Goal: Transaction & Acquisition: Book appointment/travel/reservation

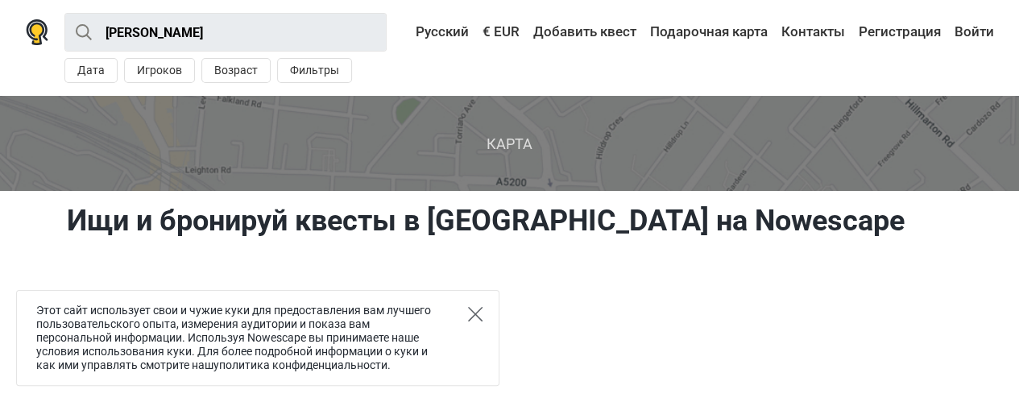
click at [469, 315] on icon "Close" at bounding box center [475, 314] width 15 height 15
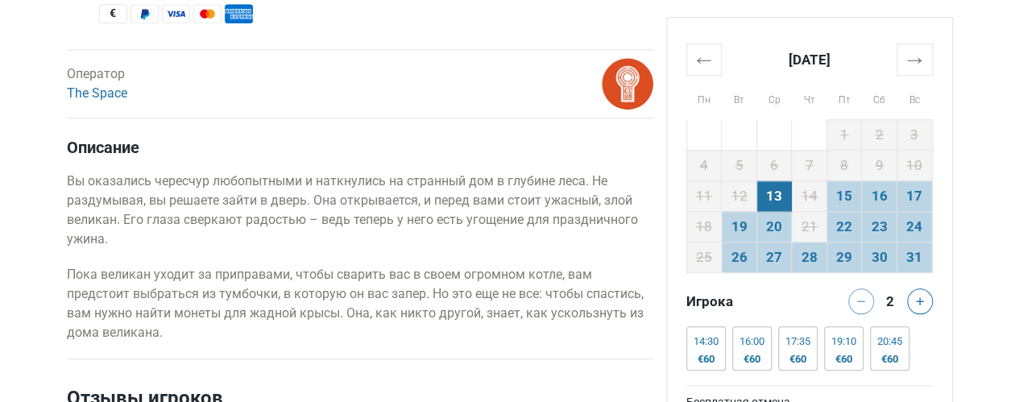
scroll to position [806, 0]
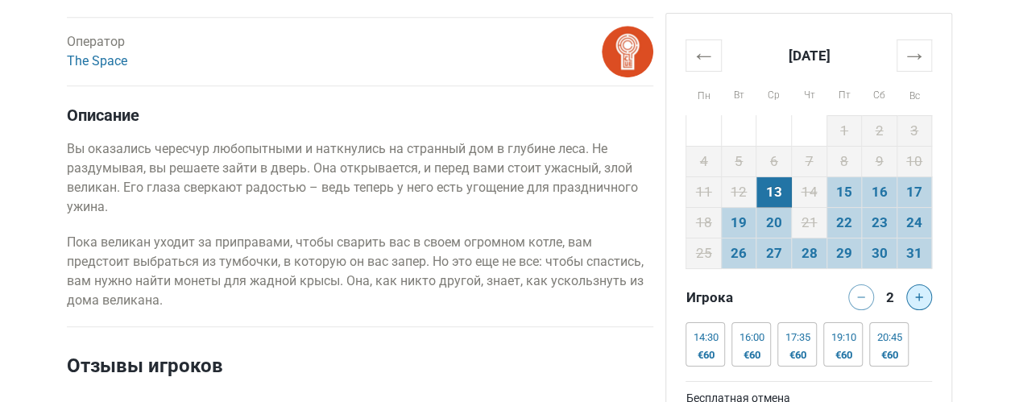
click at [916, 299] on icon at bounding box center [919, 297] width 8 height 8
click at [916, 299] on div at bounding box center [923, 297] width 32 height 26
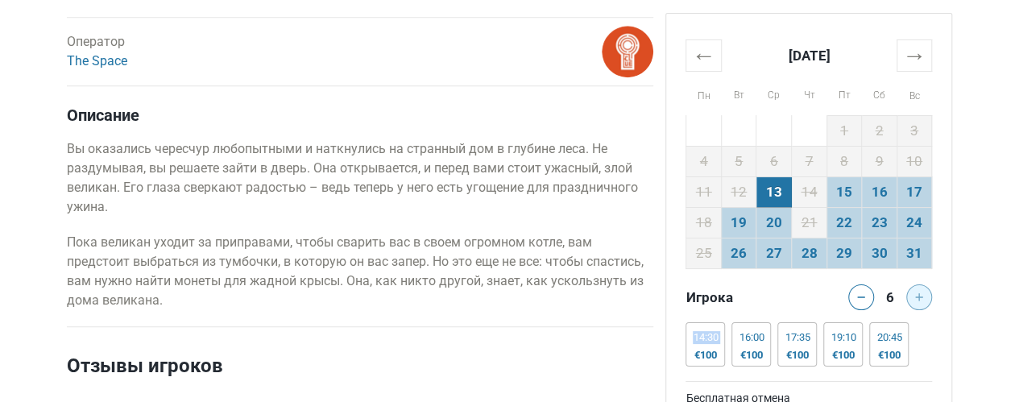
click at [916, 299] on div at bounding box center [923, 297] width 32 height 26
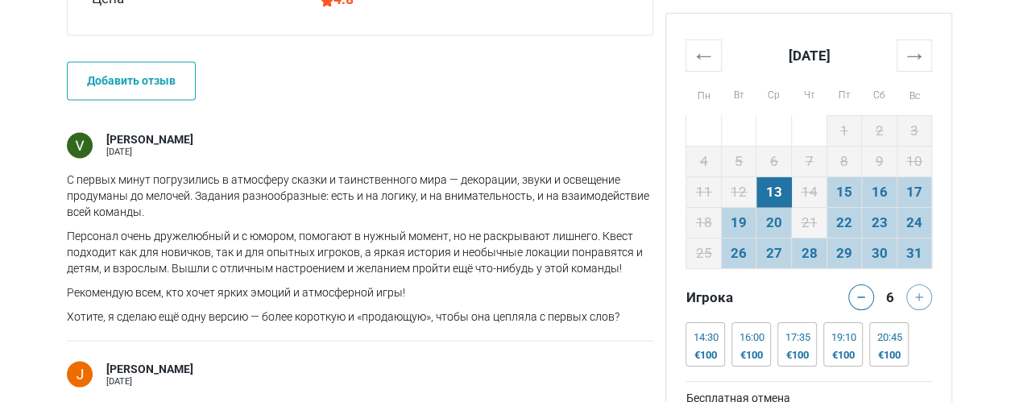
scroll to position [1354, 0]
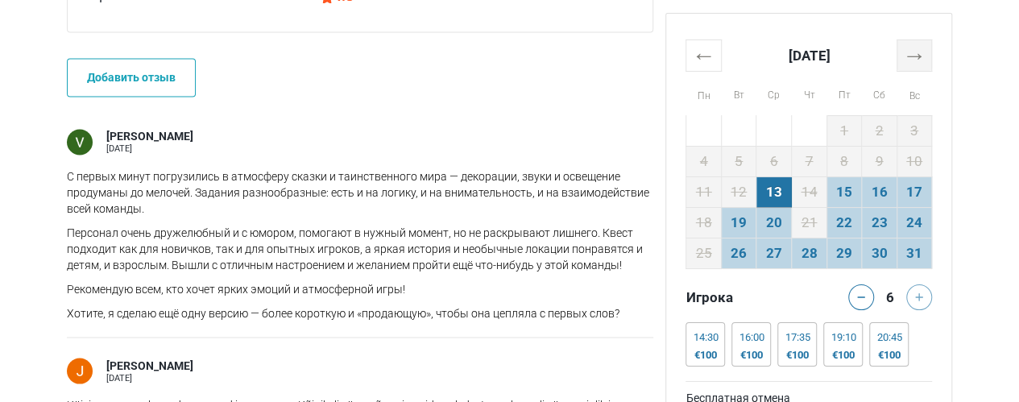
click at [926, 54] on th "→" at bounding box center [914, 54] width 35 height 31
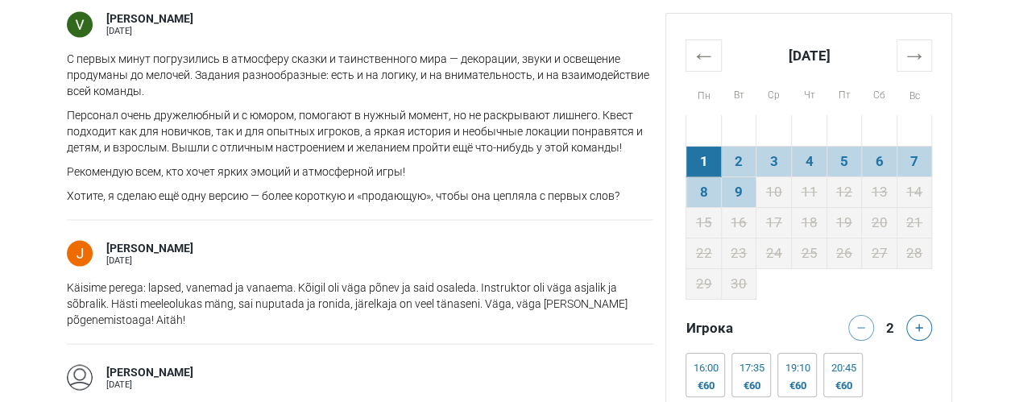
scroll to position [1479, 0]
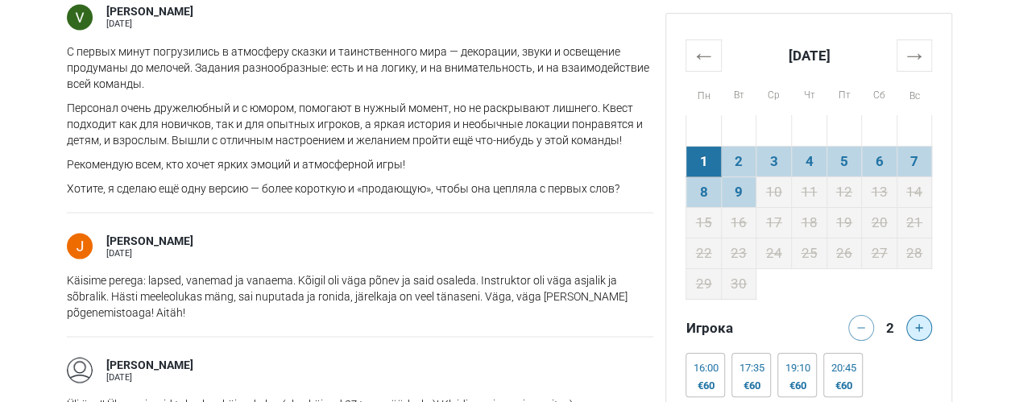
click at [919, 329] on icon at bounding box center [919, 328] width 8 height 8
click at [919, 329] on div at bounding box center [923, 328] width 32 height 26
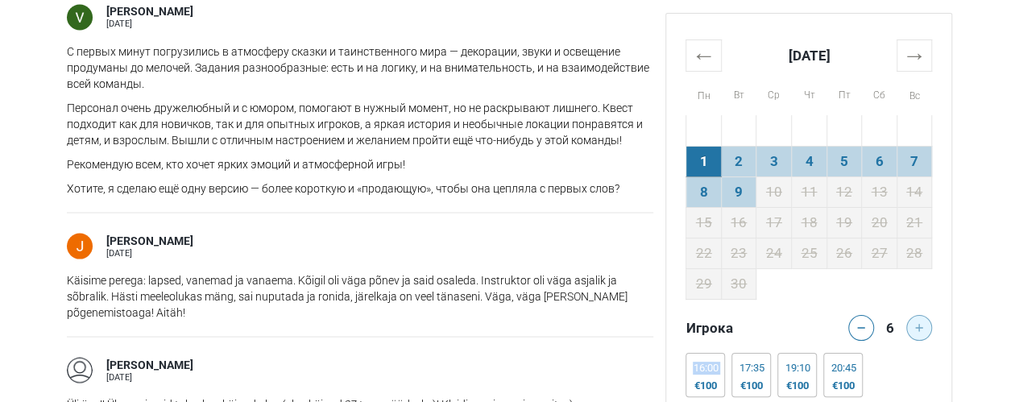
click at [919, 329] on div at bounding box center [923, 328] width 32 height 26
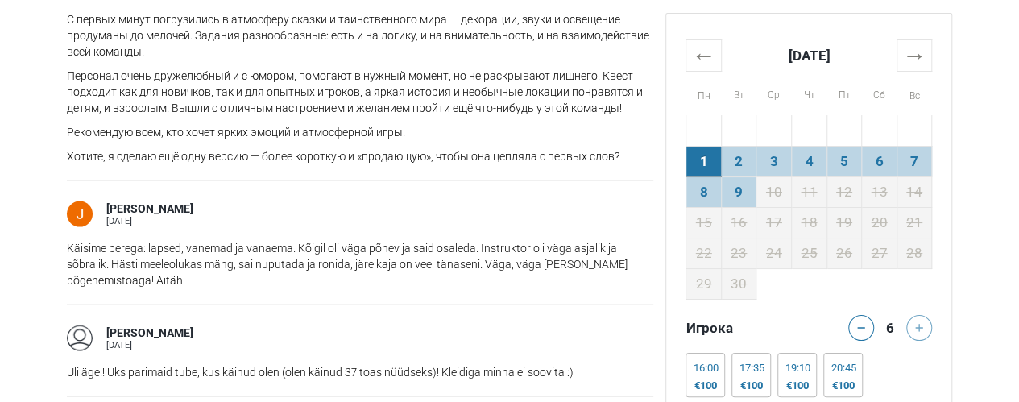
scroll to position [1543, 0]
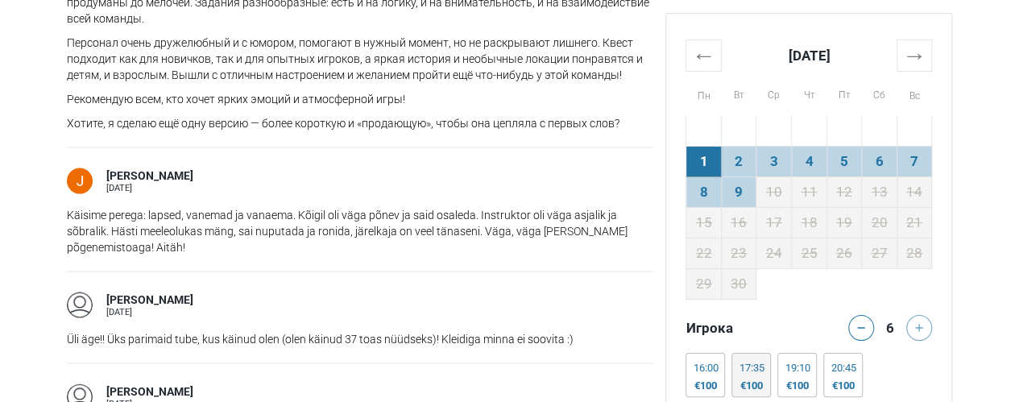
click at [756, 373] on div "17:35 €100" at bounding box center [751, 375] width 39 height 44
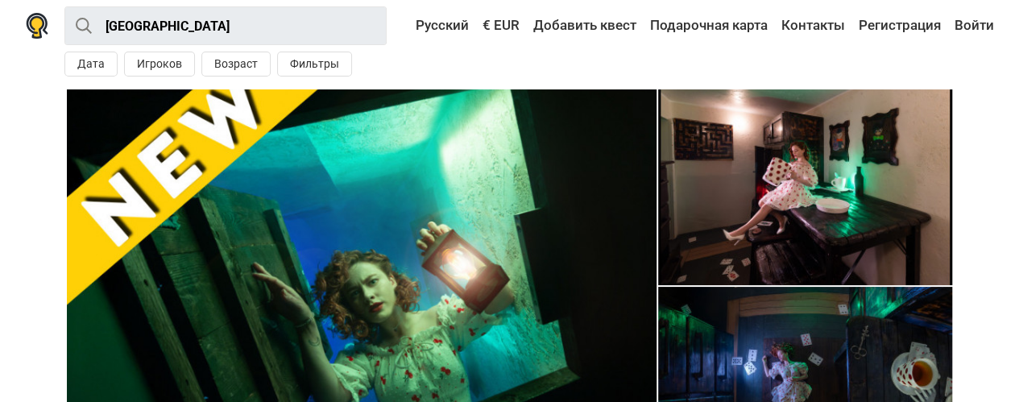
scroll to position [0, 0]
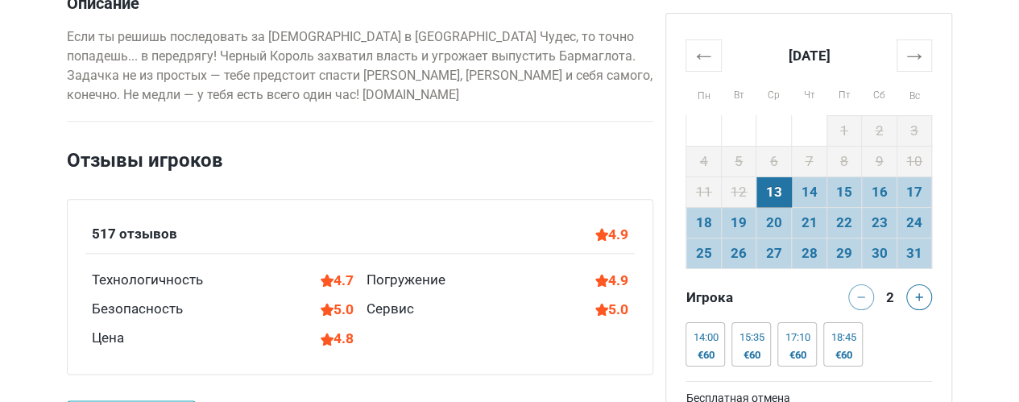
scroll to position [935, 0]
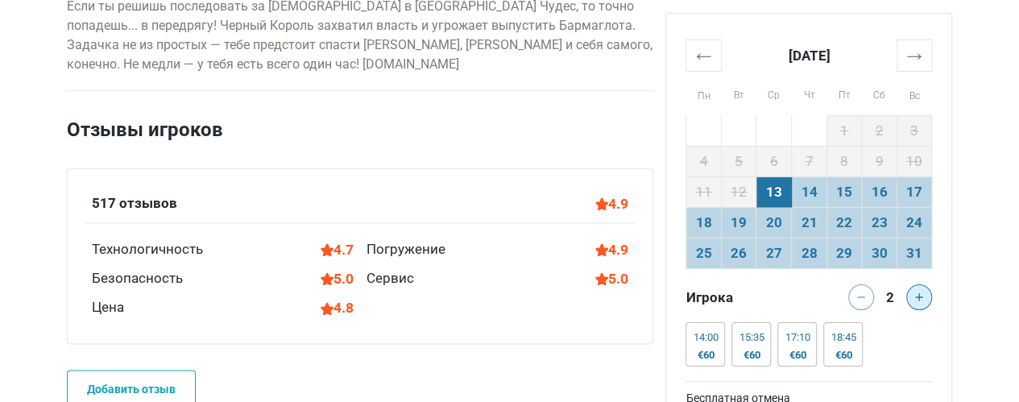
click at [920, 297] on icon at bounding box center [919, 297] width 8 height 8
click at [923, 296] on div at bounding box center [923, 297] width 32 height 26
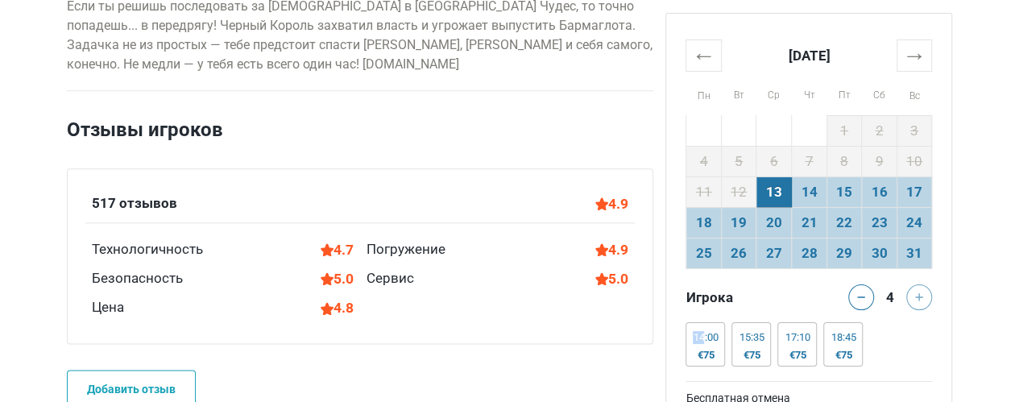
click at [923, 296] on div at bounding box center [923, 297] width 32 height 26
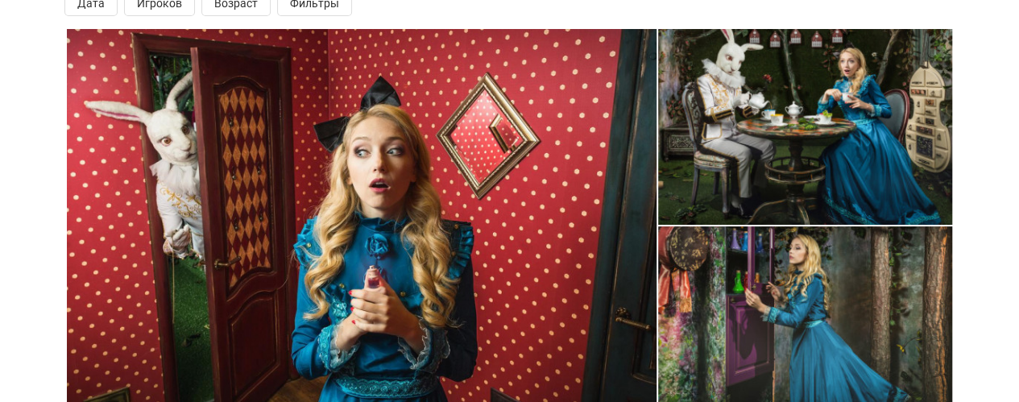
scroll to position [0, 0]
